Goal: Information Seeking & Learning: Compare options

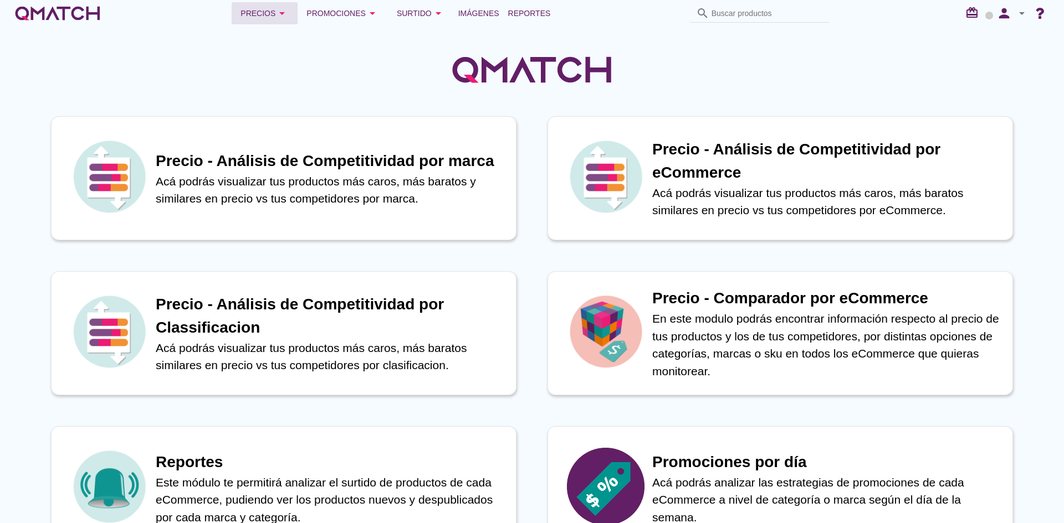
click at [258, 19] on div "Precios arrow_drop_down" at bounding box center [264, 13] width 48 height 13
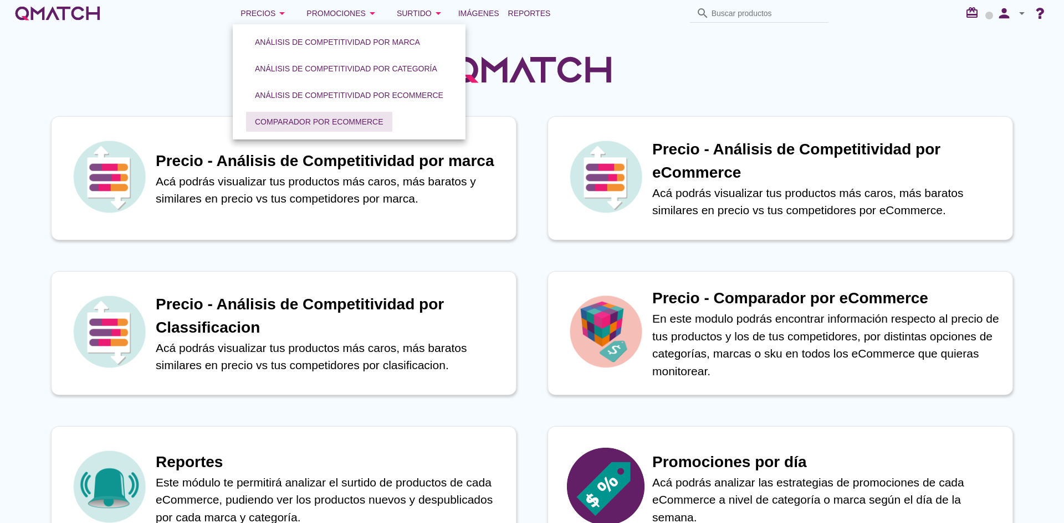
click at [293, 114] on button "Comparador por eCommerce" at bounding box center [319, 122] width 146 height 20
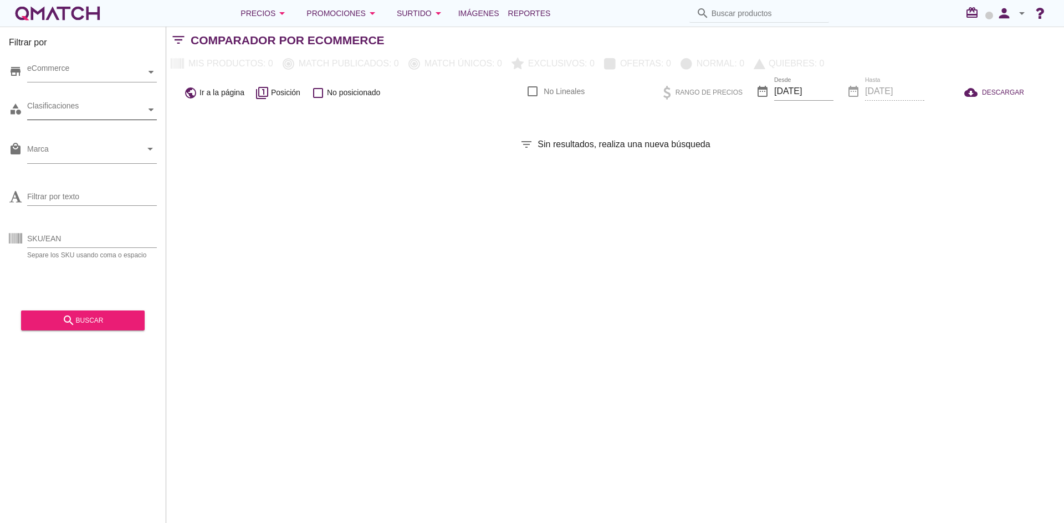
click at [76, 106] on div "Clasificaciones" at bounding box center [86, 110] width 119 height 12
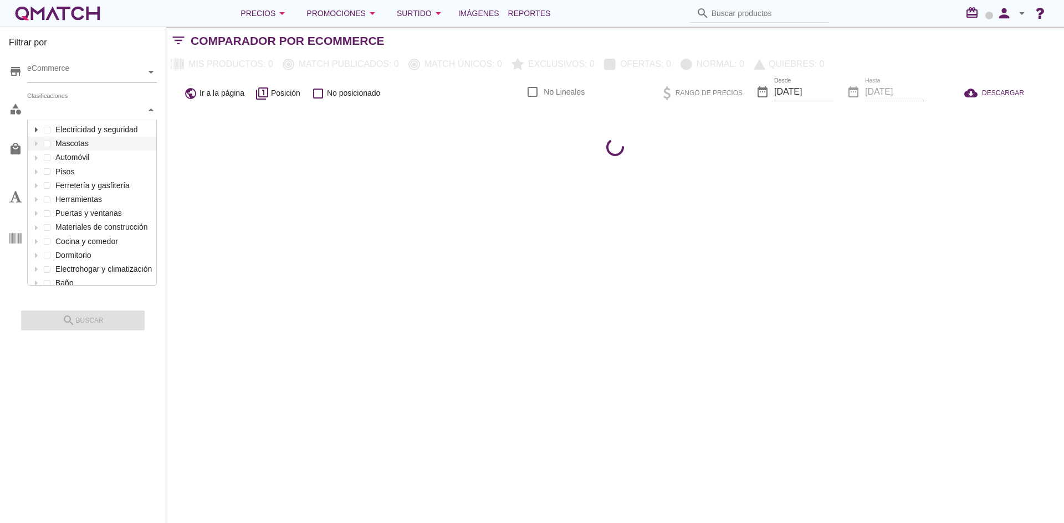
click at [37, 132] on div at bounding box center [35, 130] width 11 height 14
click at [49, 147] on div at bounding box center [47, 144] width 11 height 14
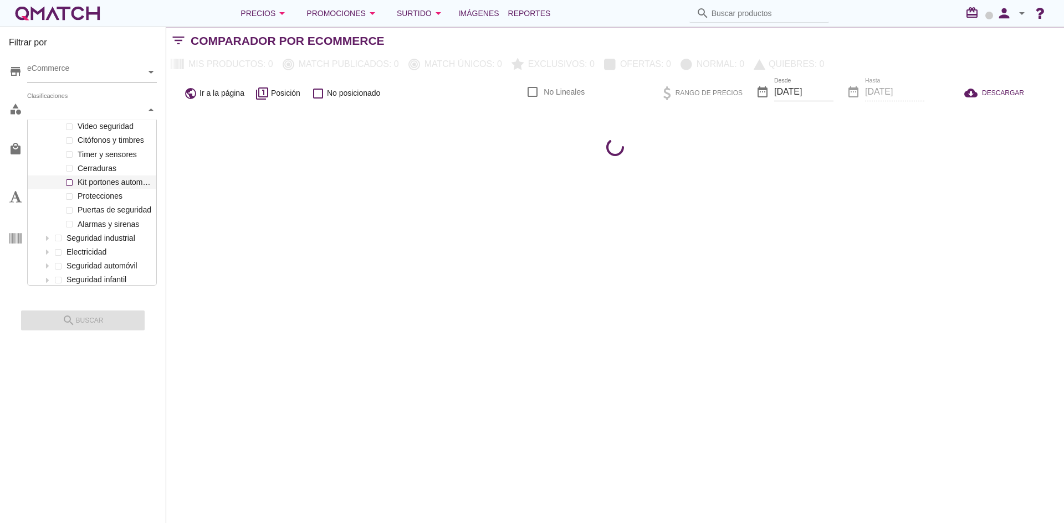
scroll to position [55, 0]
click at [98, 201] on label "Cerraduras" at bounding box center [114, 200] width 79 height 14
click at [170, 362] on div "Filtrar por store eCommerce category Cerraduras Clasificaciones Electricidad y …" at bounding box center [614, 275] width 897 height 497
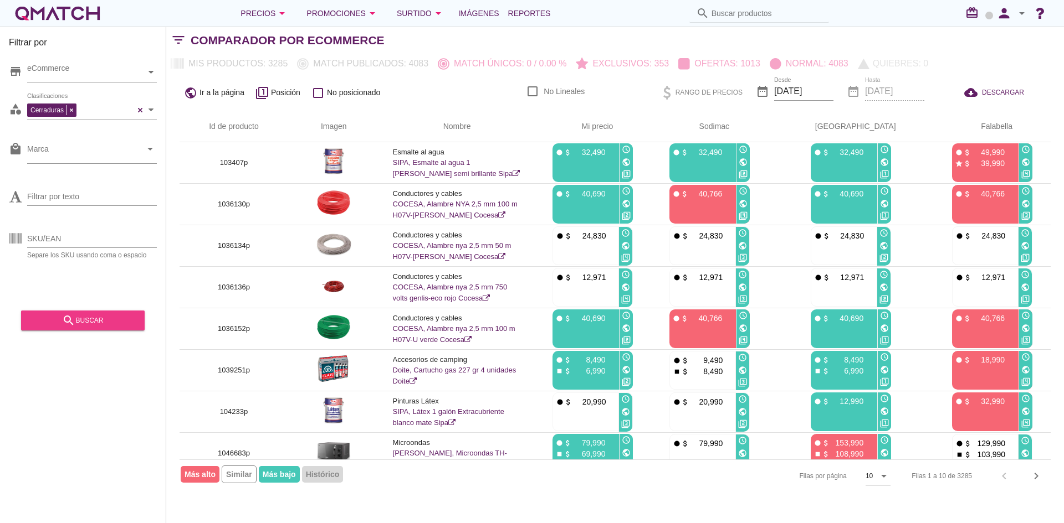
click at [111, 321] on div "search buscar" at bounding box center [83, 320] width 106 height 13
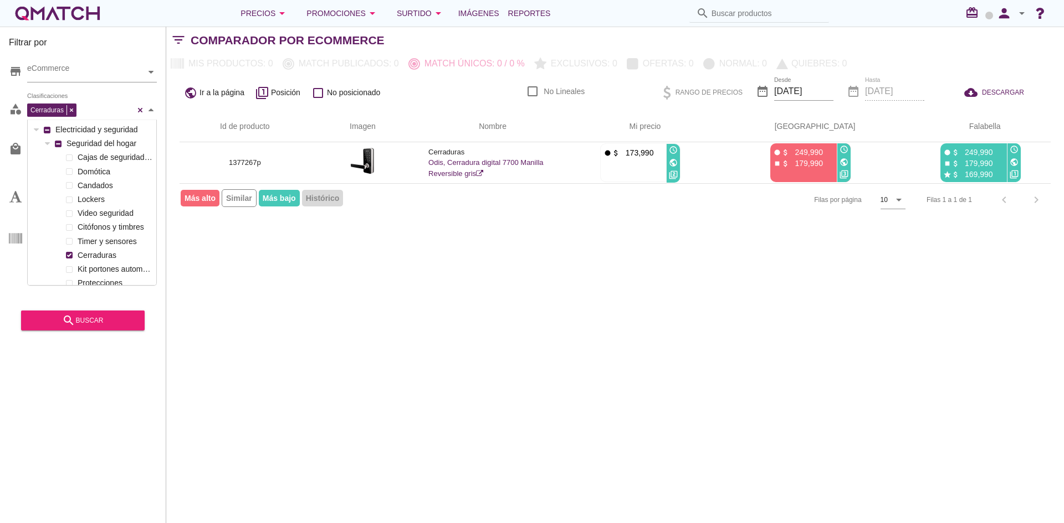
click at [110, 109] on div "Cerraduras Clasificaciones" at bounding box center [80, 109] width 107 height 16
click at [65, 198] on div at bounding box center [69, 200] width 11 height 14
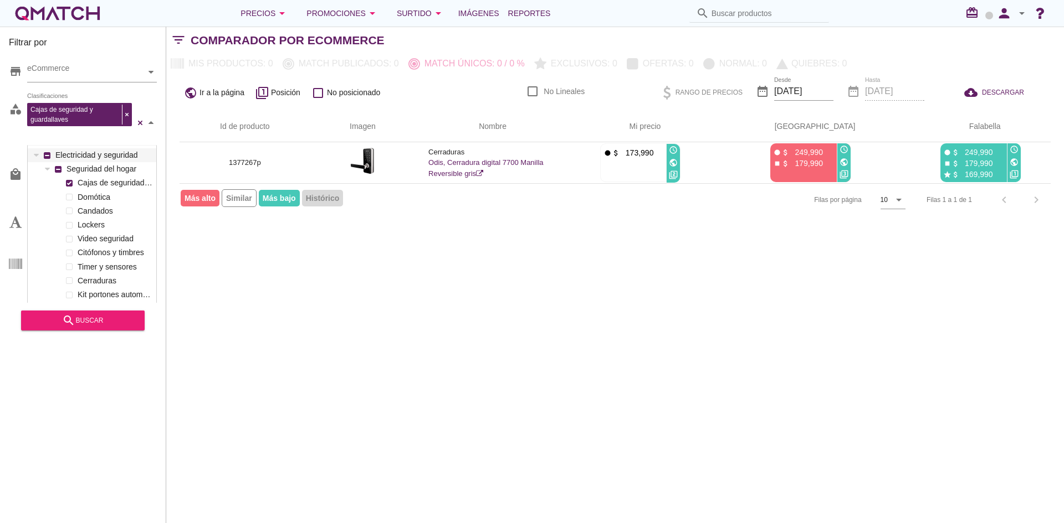
click at [96, 154] on div "Electricidad y seguridad Seguridad del hogar Cajas de seguridad y guardallaves …" at bounding box center [92, 273] width 129 height 251
click at [100, 325] on div "search buscar" at bounding box center [83, 320] width 106 height 13
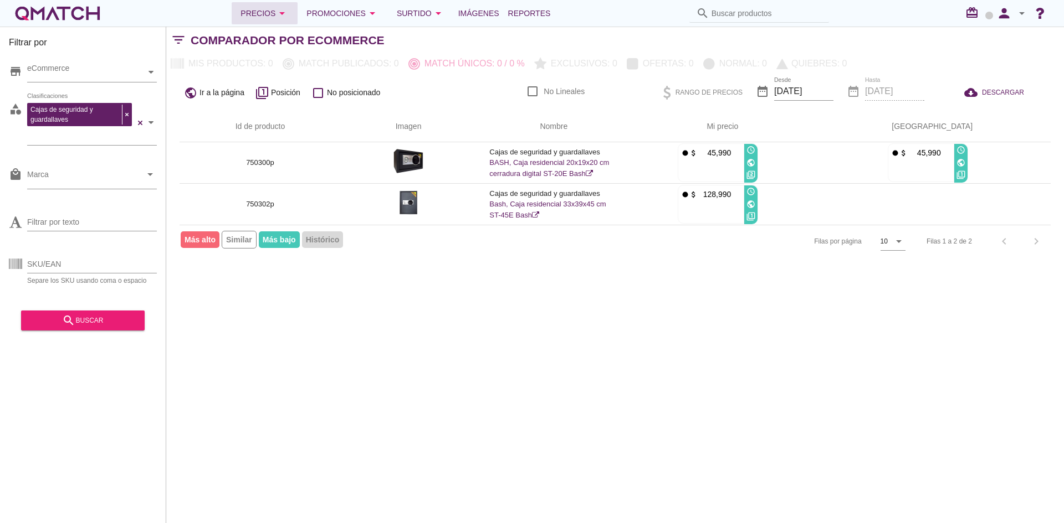
click at [256, 19] on div "Precios arrow_drop_down" at bounding box center [264, 13] width 48 height 13
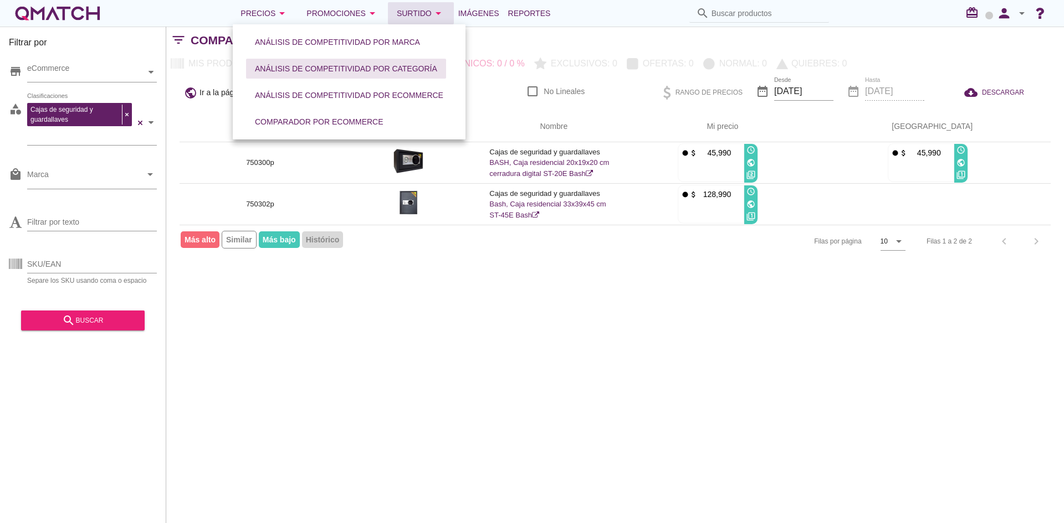
drag, startPoint x: 273, startPoint y: 64, endPoint x: 391, endPoint y: 18, distance: 126.6
click at [155, 126] on div at bounding box center [151, 122] width 11 height 45
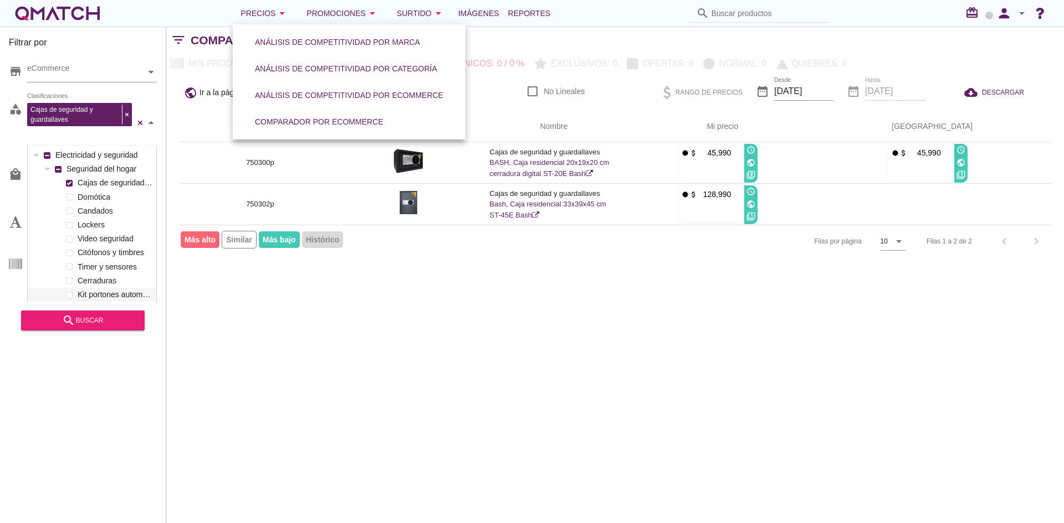
scroll to position [165, 129]
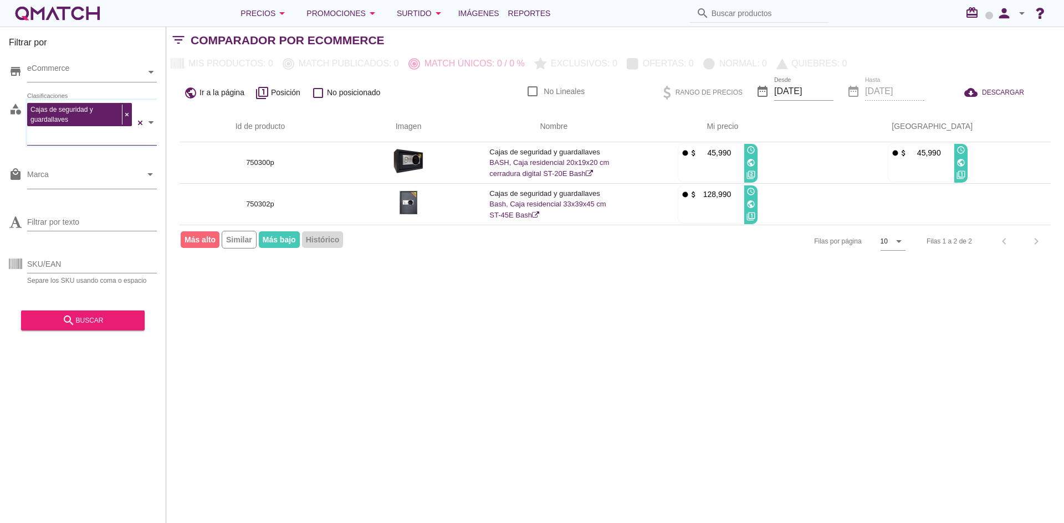
click at [353, 376] on div "Filtrar por store eCommerce category Cajas de seguridad y guardallaves Clasific…" at bounding box center [614, 275] width 897 height 497
click at [204, 334] on div "Filtrar por store eCommerce category Cajas de seguridad y guardallaves Clasific…" at bounding box center [614, 275] width 897 height 497
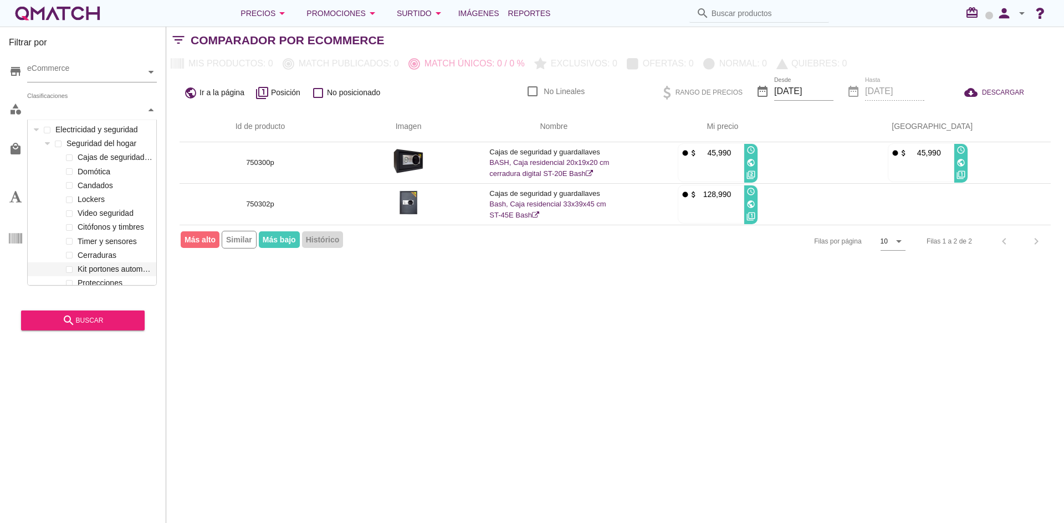
click at [104, 106] on div "Clasificaciones" at bounding box center [86, 110] width 119 height 12
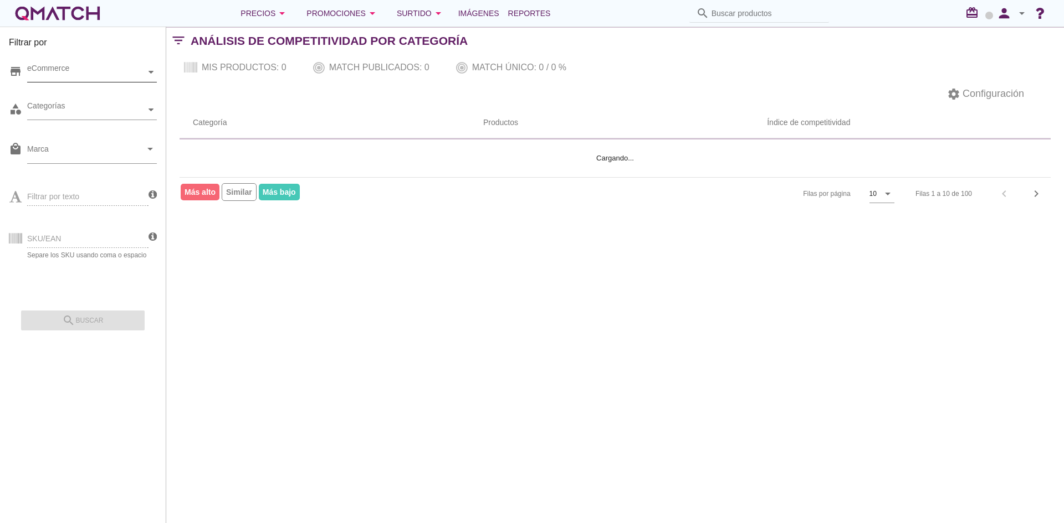
click at [104, 70] on div "eCommerce" at bounding box center [86, 72] width 119 height 12
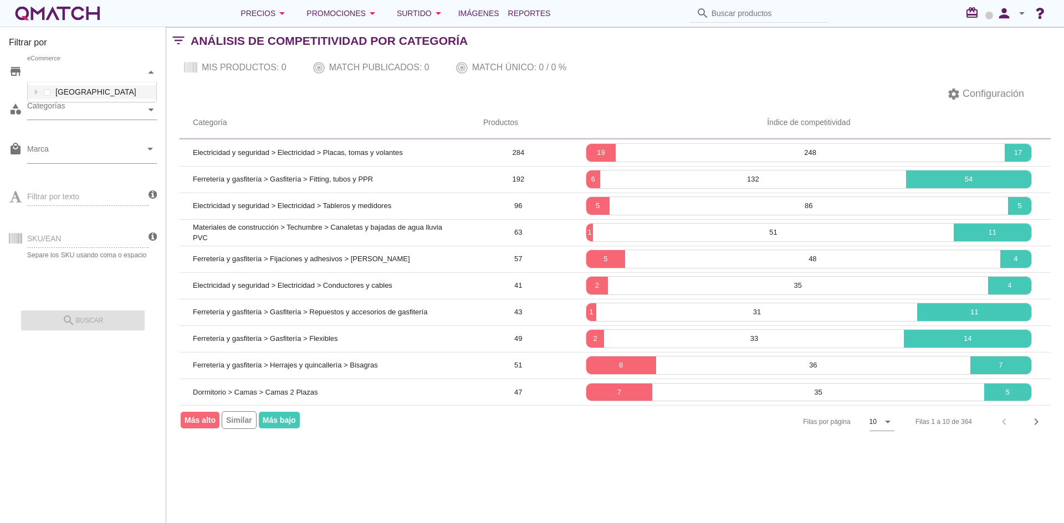
scroll to position [19, 129]
click at [104, 70] on div "eCommerce" at bounding box center [86, 72] width 119 height 12
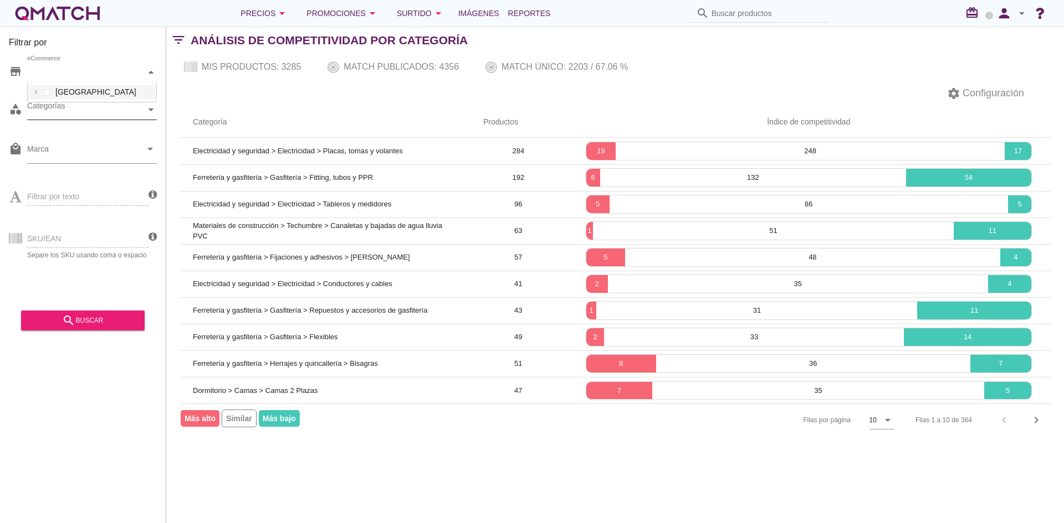
click at [57, 113] on div "Categorías" at bounding box center [86, 110] width 119 height 12
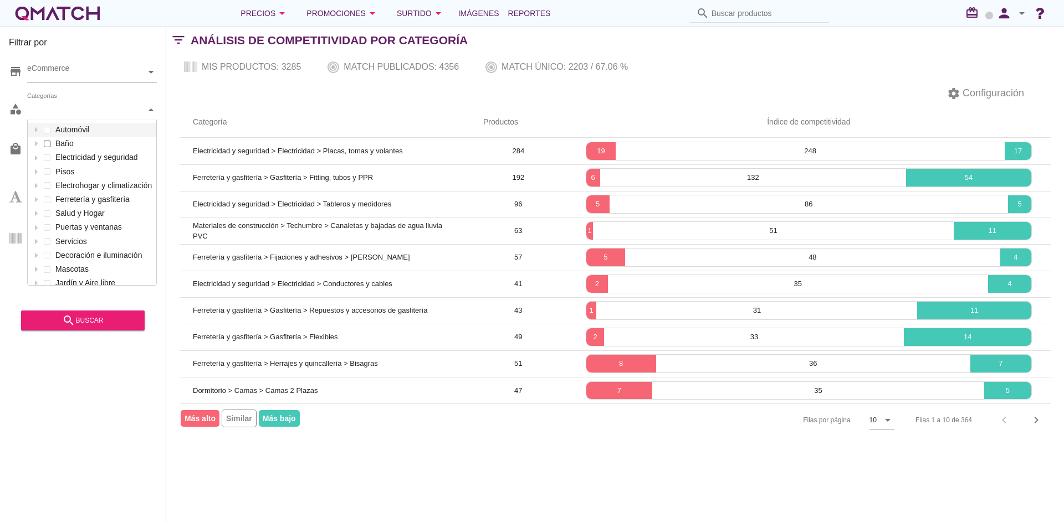
scroll to position [165, 129]
click at [39, 159] on div at bounding box center [35, 158] width 11 height 14
click at [52, 171] on div at bounding box center [47, 172] width 11 height 14
click at [48, 171] on icon at bounding box center [47, 171] width 5 height 5
click at [123, 104] on div "Categorías" at bounding box center [86, 109] width 119 height 19
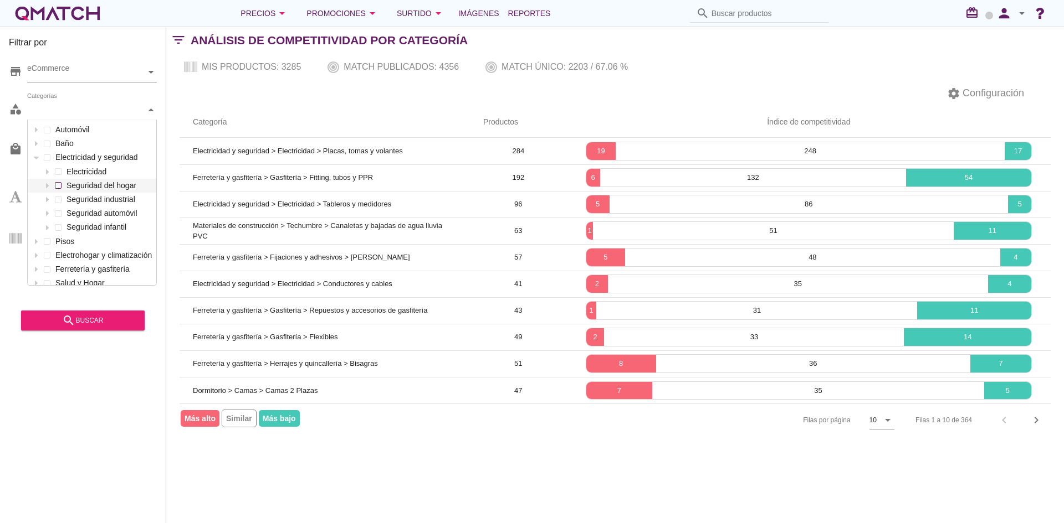
click at [74, 120] on div "Categorías Automóvil Baño Electricidad y seguridad Electricidad Seguridad del h…" at bounding box center [92, 110] width 130 height 20
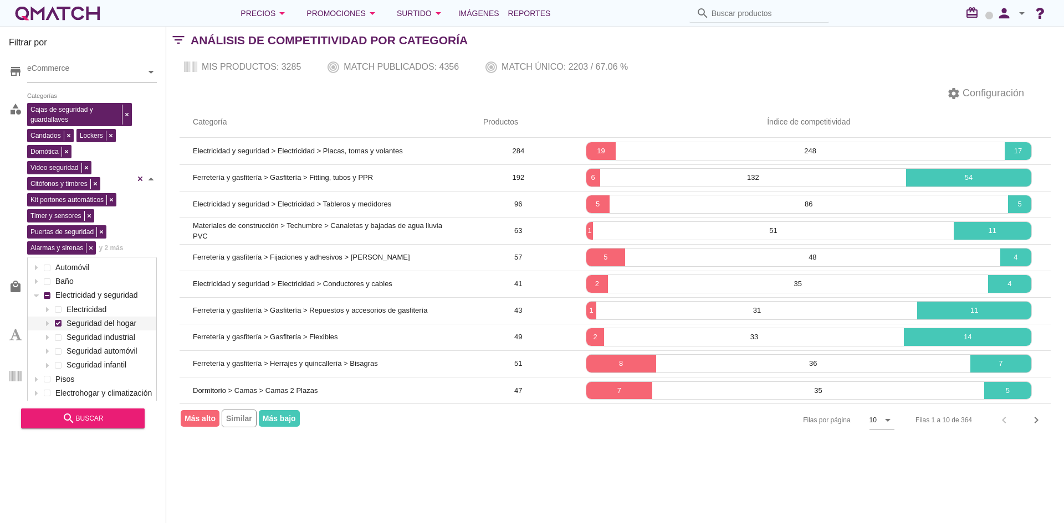
click at [68, 322] on aside "store eCommerce category Cajas de seguridad y guardallaves Candados Lockers Dom…" at bounding box center [83, 241] width 148 height 375
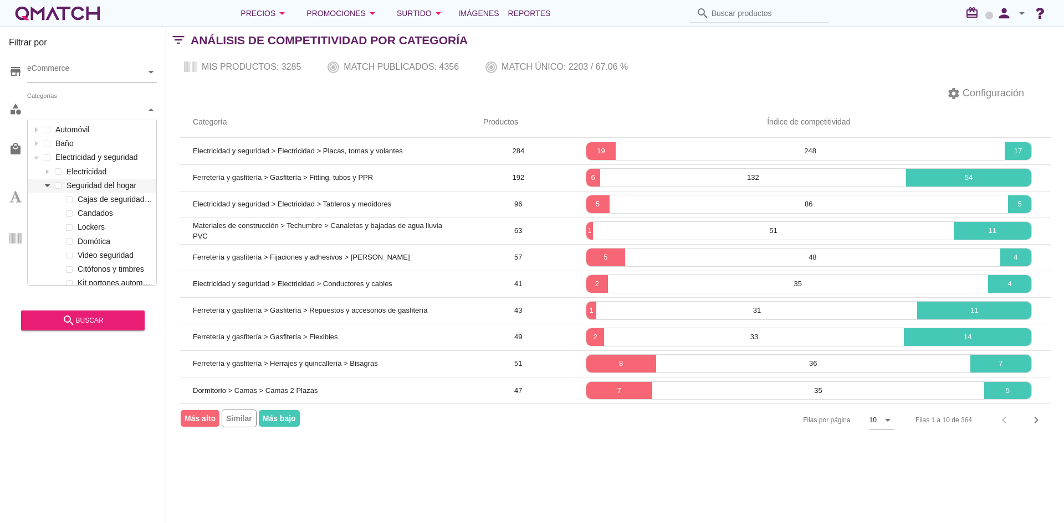
click at [43, 186] on div at bounding box center [47, 186] width 11 height 14
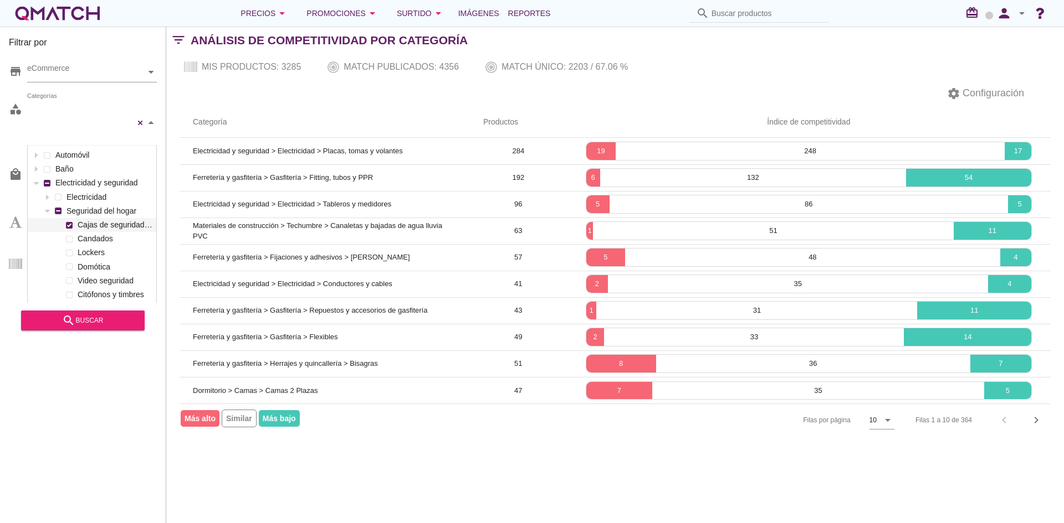
click at [85, 198] on div "Electricidad Seguridad del hogar Cajas de seguridad y guardallaves Candados Loc…" at bounding box center [92, 309] width 129 height 237
click at [102, 321] on div "search buscar" at bounding box center [83, 320] width 106 height 13
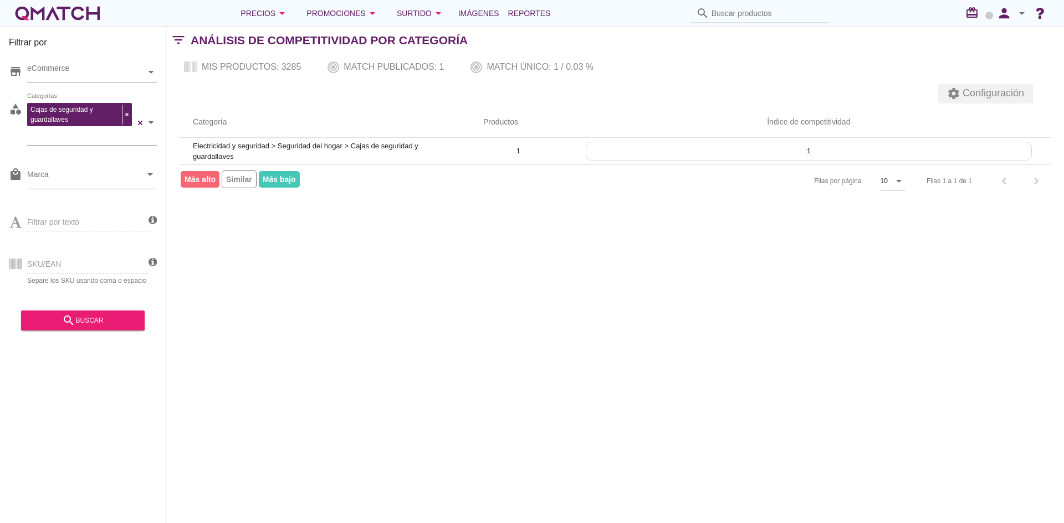
click at [947, 91] on icon "settings" at bounding box center [953, 93] width 13 height 13
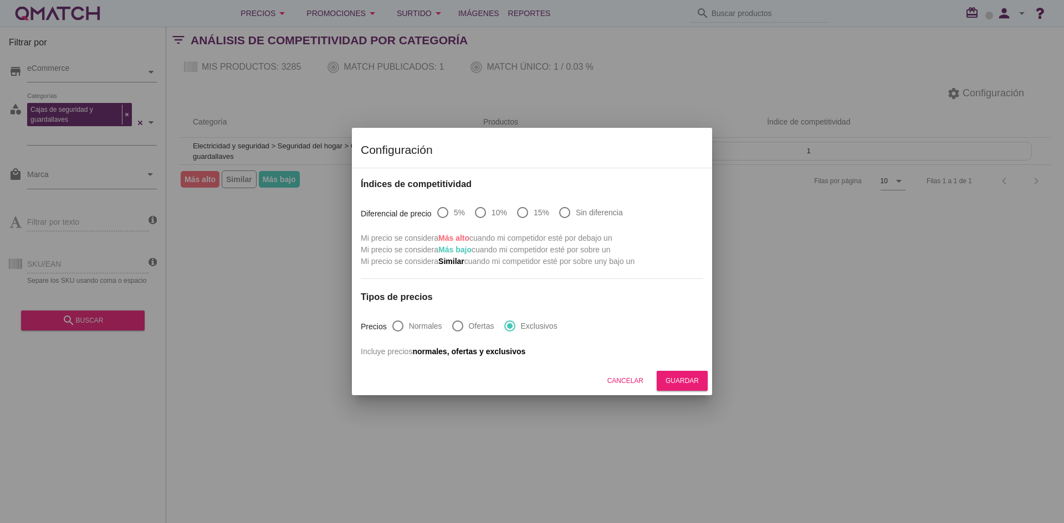
click at [593, 213] on label "Sin diferencia" at bounding box center [599, 212] width 47 height 11
radio input "true"
click at [679, 383] on div "Guardar" at bounding box center [681, 381] width 33 height 10
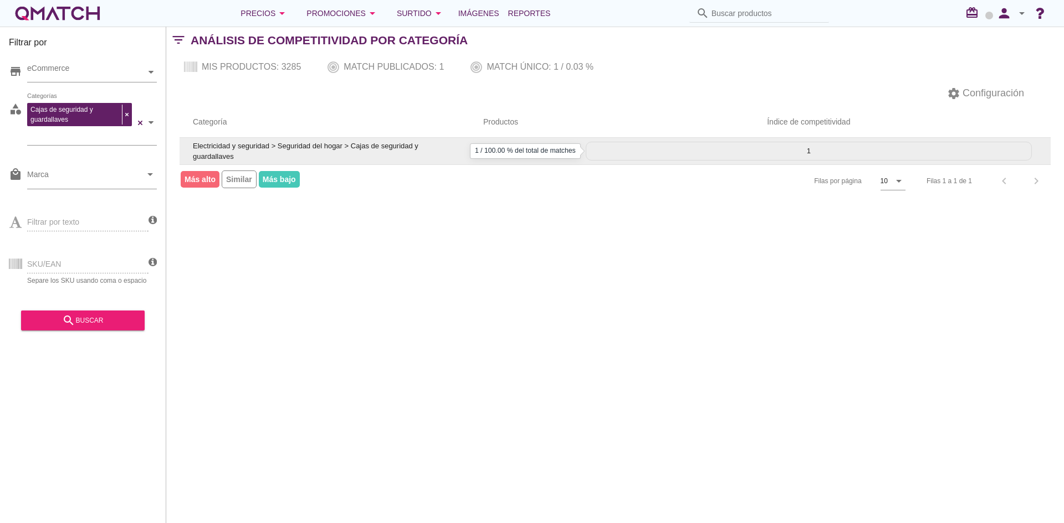
click at [743, 148] on p "1" at bounding box center [808, 151] width 445 height 11
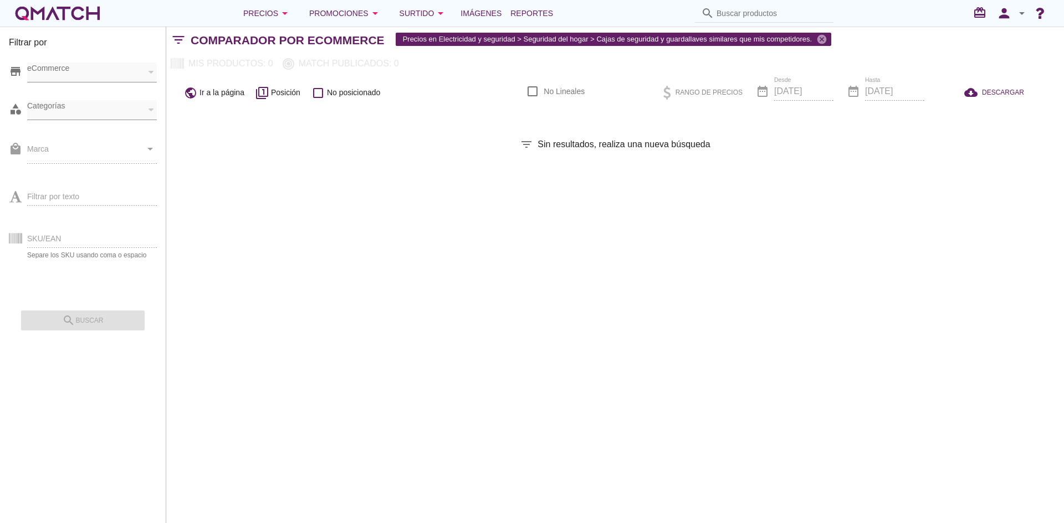
checkbox input "false"
